Goal: Task Accomplishment & Management: Manage account settings

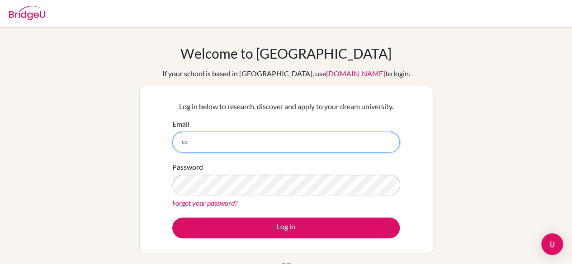
type input "[EMAIL_ADDRESS][DOMAIN_NAME]"
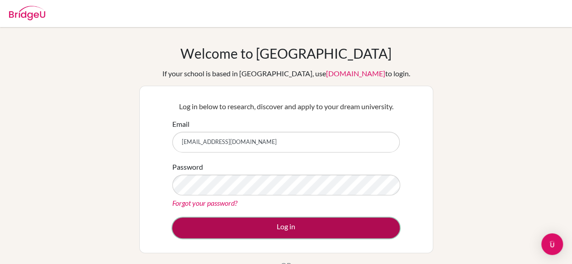
click at [296, 227] on button "Log in" at bounding box center [285, 228] width 227 height 21
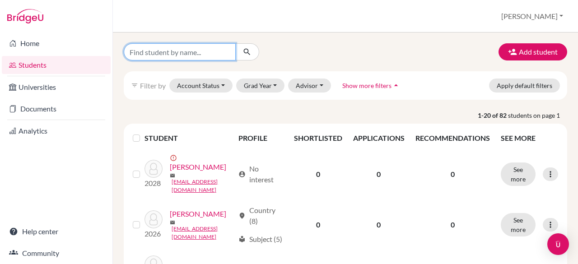
click at [162, 53] on input "Find student by name..." at bounding box center [180, 51] width 112 height 17
click at [152, 55] on input "karan" at bounding box center [180, 51] width 112 height 17
type input "karan narwat"
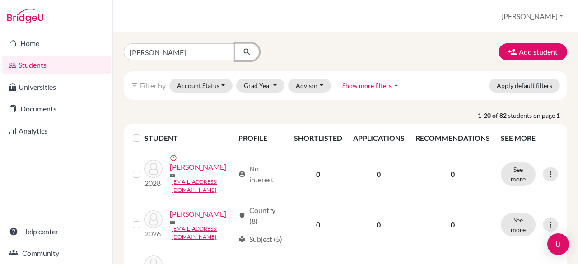
click at [243, 49] on icon "submit" at bounding box center [247, 51] width 9 height 9
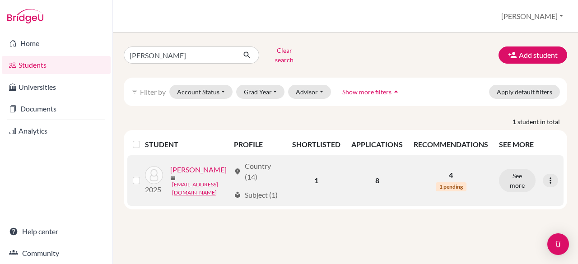
click at [170, 175] on link "[PERSON_NAME]" at bounding box center [198, 169] width 56 height 11
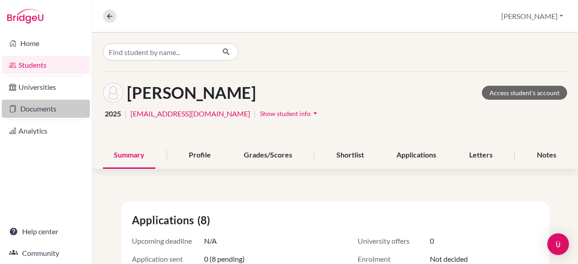
click at [39, 106] on link "Documents" at bounding box center [46, 109] width 88 height 18
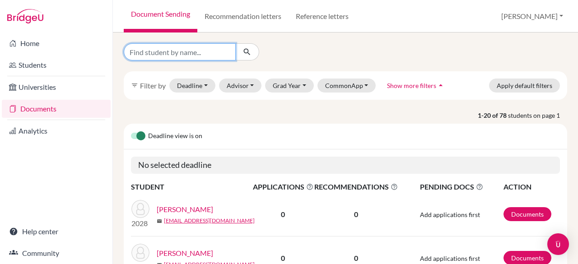
click at [141, 55] on input "Find student by name..." at bounding box center [180, 51] width 112 height 17
type input "[PERSON_NAME]"
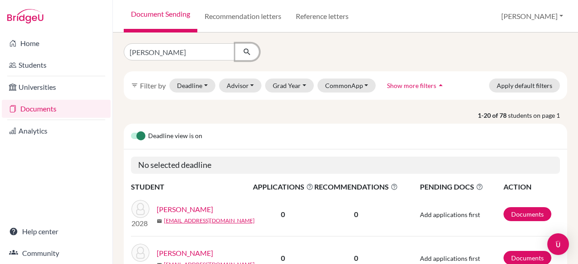
click at [244, 55] on icon "submit" at bounding box center [247, 51] width 9 height 9
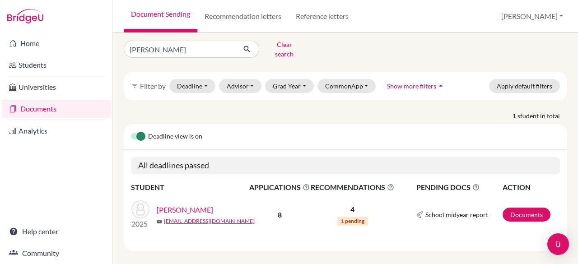
scroll to position [7, 0]
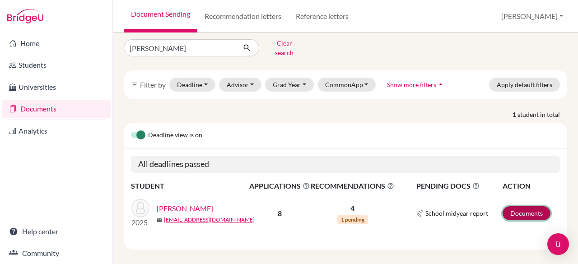
click at [520, 206] on link "Documents" at bounding box center [527, 213] width 48 height 14
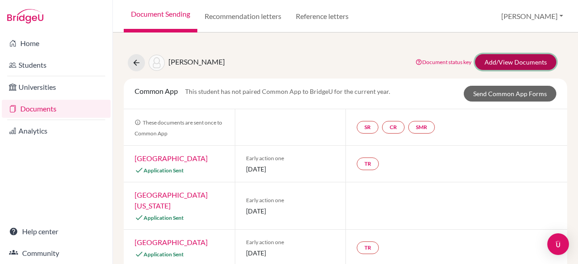
click at [510, 67] on link "Add/View Documents" at bounding box center [515, 62] width 81 height 16
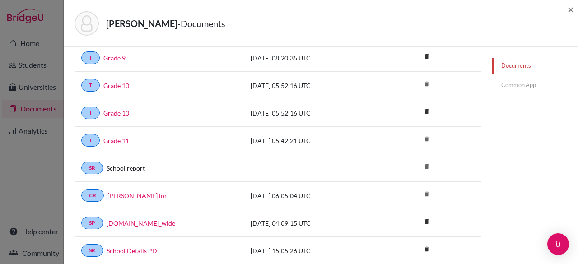
scroll to position [47, 0]
click at [165, 192] on link "[PERSON_NAME] lor" at bounding box center [138, 195] width 60 height 9
